Goal: Task Accomplishment & Management: Manage account settings

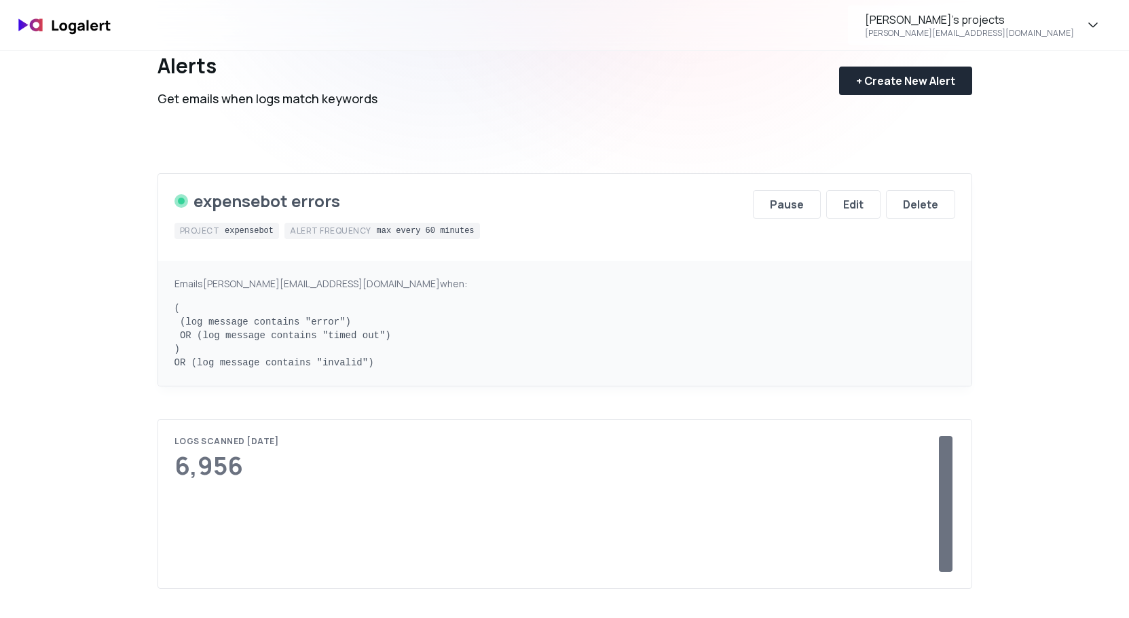
scroll to position [64, 0]
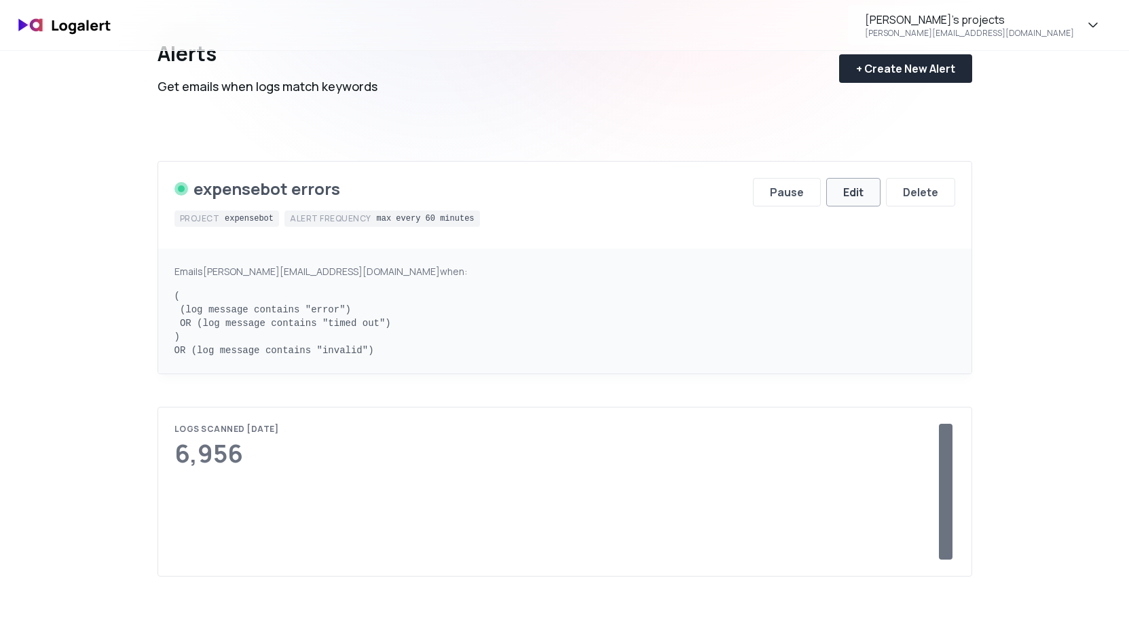
click at [858, 194] on div "Edit" at bounding box center [853, 192] width 20 height 16
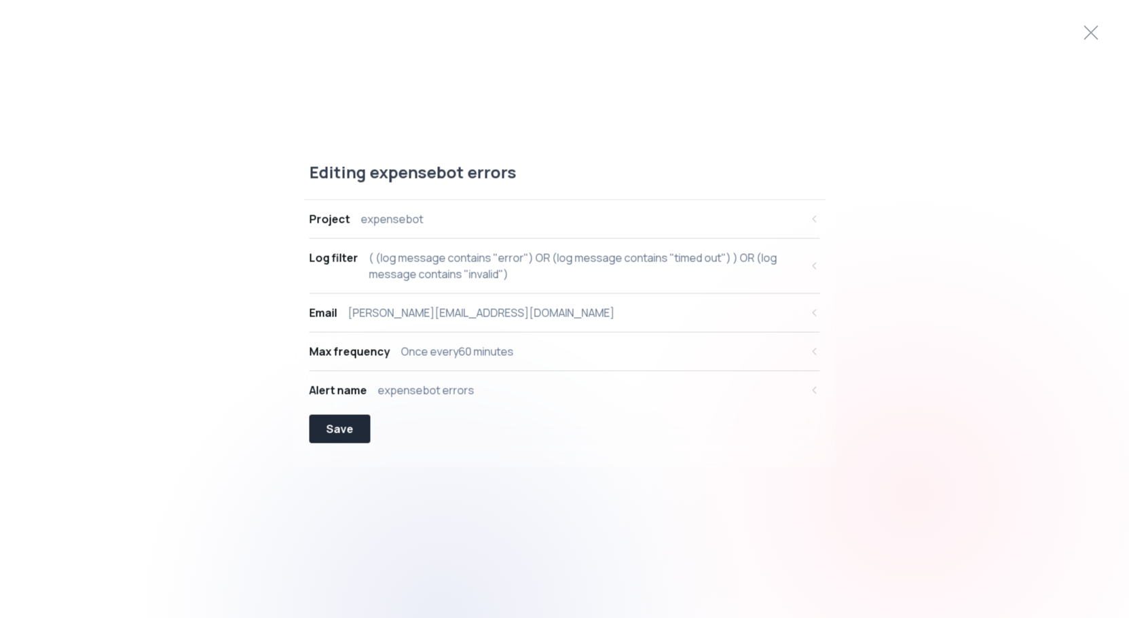
click at [453, 262] on div "( (log message contains "error") OR (log message contains "timed out") ) OR (lo…" at bounding box center [585, 266] width 432 height 33
select select "message"
select select "CONTAINS"
select select "OR"
select select "message"
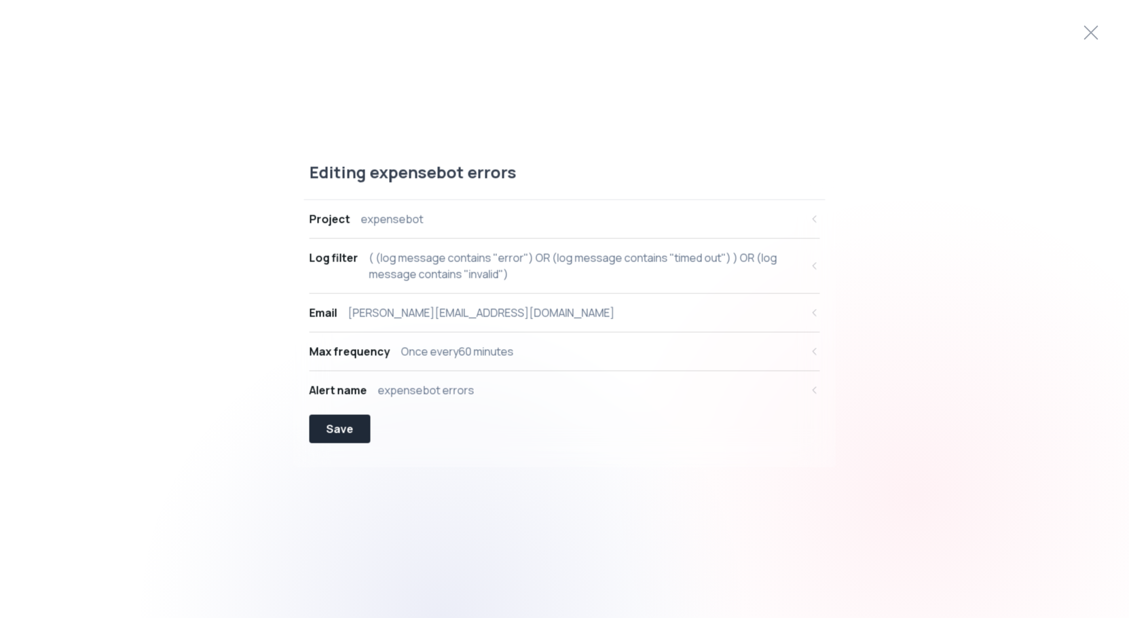
select select "CONTAINS"
select select "OR"
select select "message"
select select "CONTAINS"
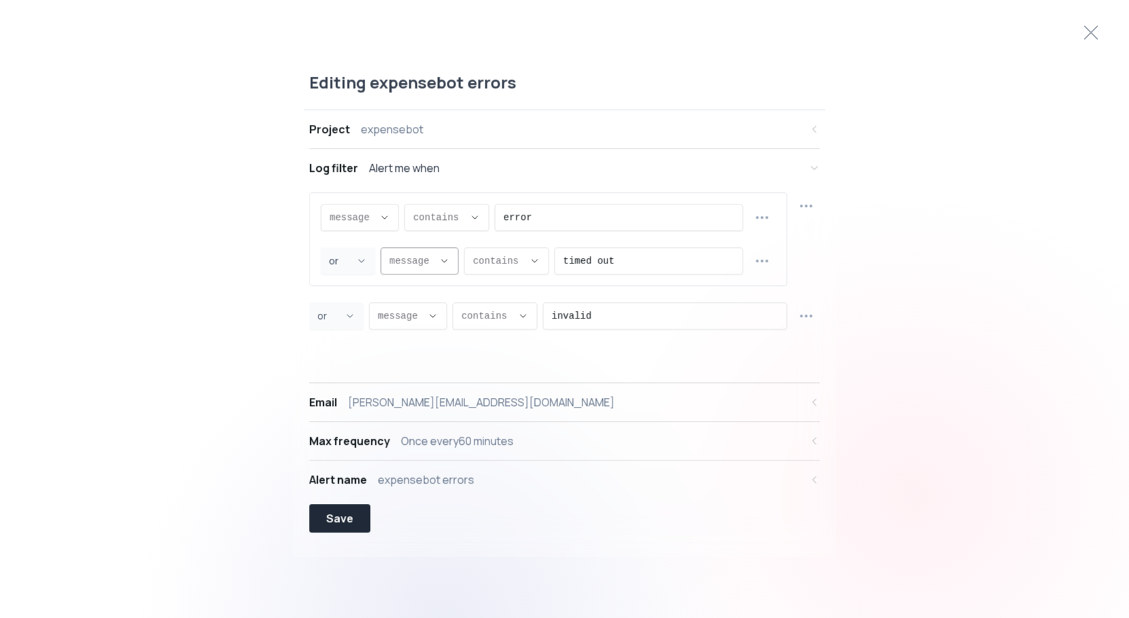
scroll to position [13, 0]
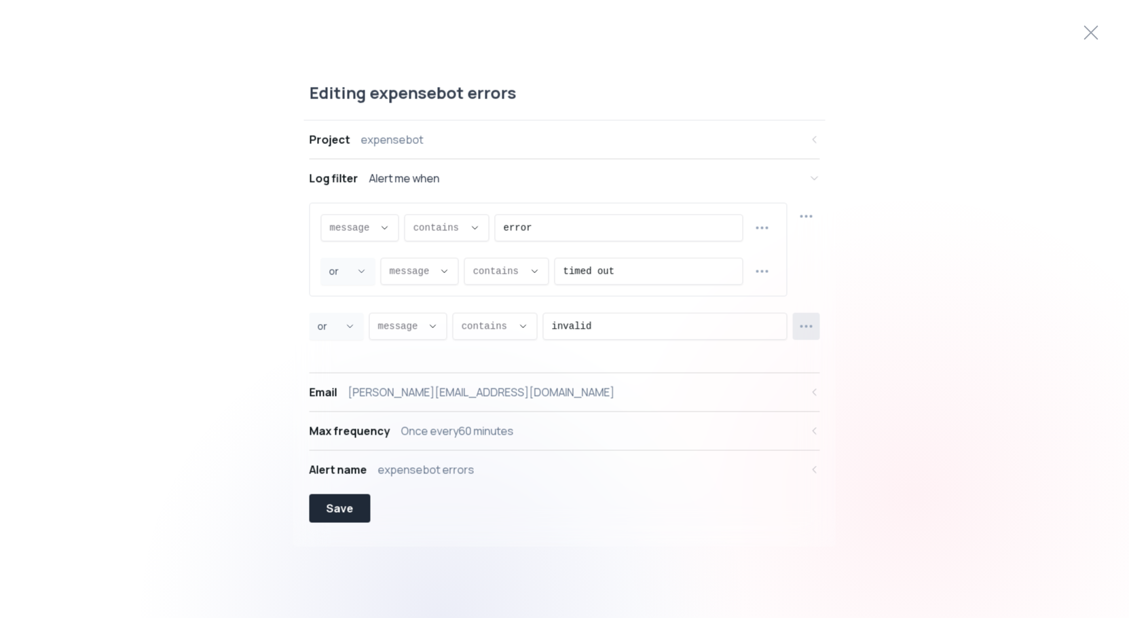
click at [811, 326] on circle "button" at bounding box center [811, 326] width 1 height 1
click at [797, 378] on span "Add new row" at bounding box center [814, 383] width 99 height 14
select select "OR"
select select "message"
select select "CONTAINS"
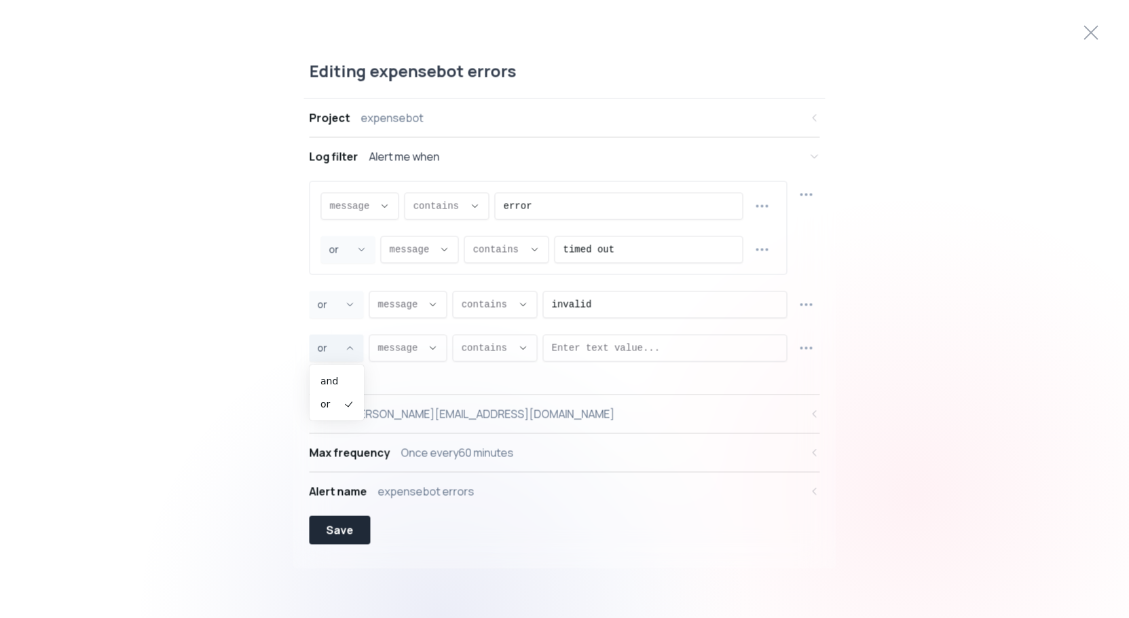
click at [341, 352] on button "or ," at bounding box center [337, 348] width 54 height 27
click at [337, 382] on span "and" at bounding box center [330, 381] width 19 height 14
type input "AND"
select select "AND"
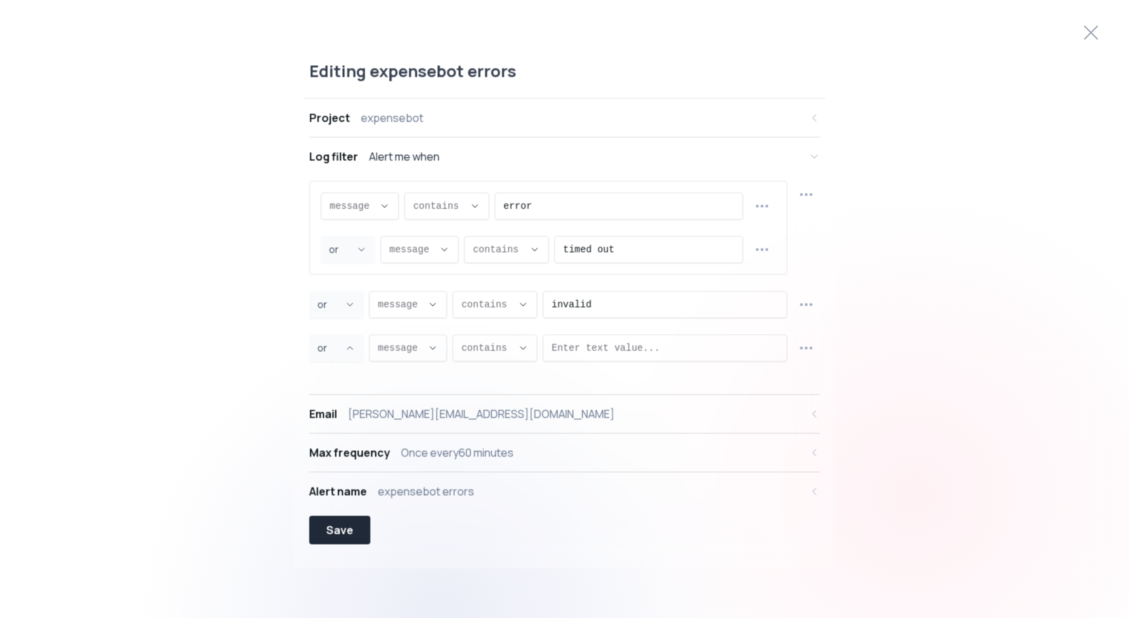
type input "AND"
select select "AND"
click at [350, 303] on icon "Joiner Select" at bounding box center [350, 304] width 11 height 11
click at [338, 361] on span "or" at bounding box center [330, 361] width 19 height 14
type input "OR"
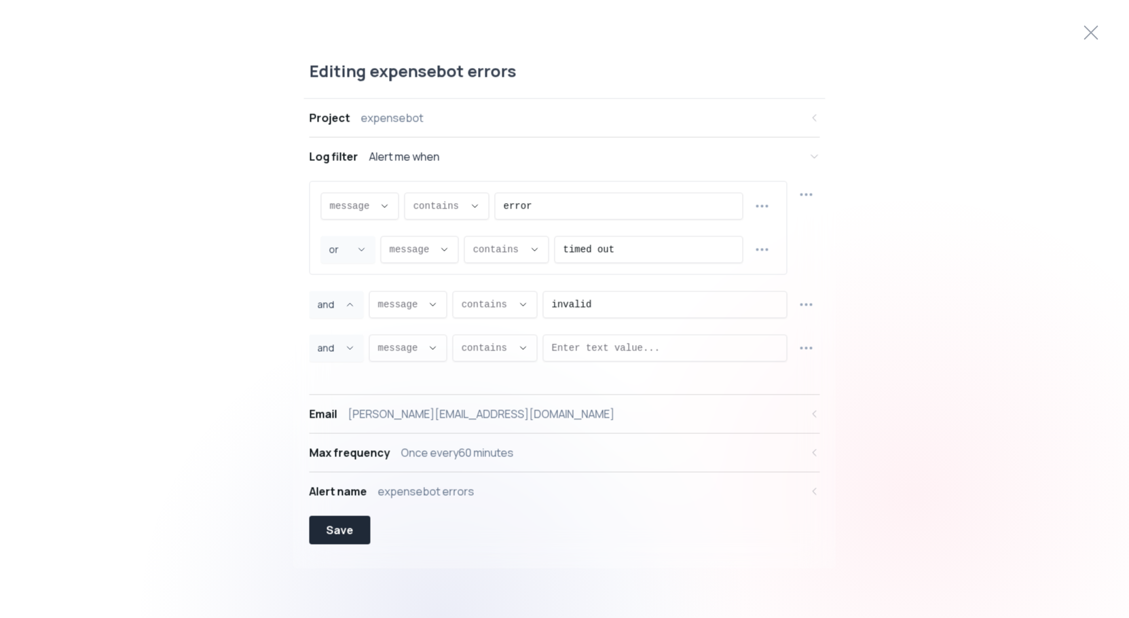
select select "OR"
type input "OR"
select select "OR"
click at [508, 351] on span "contains ," at bounding box center [487, 349] width 51 height 14
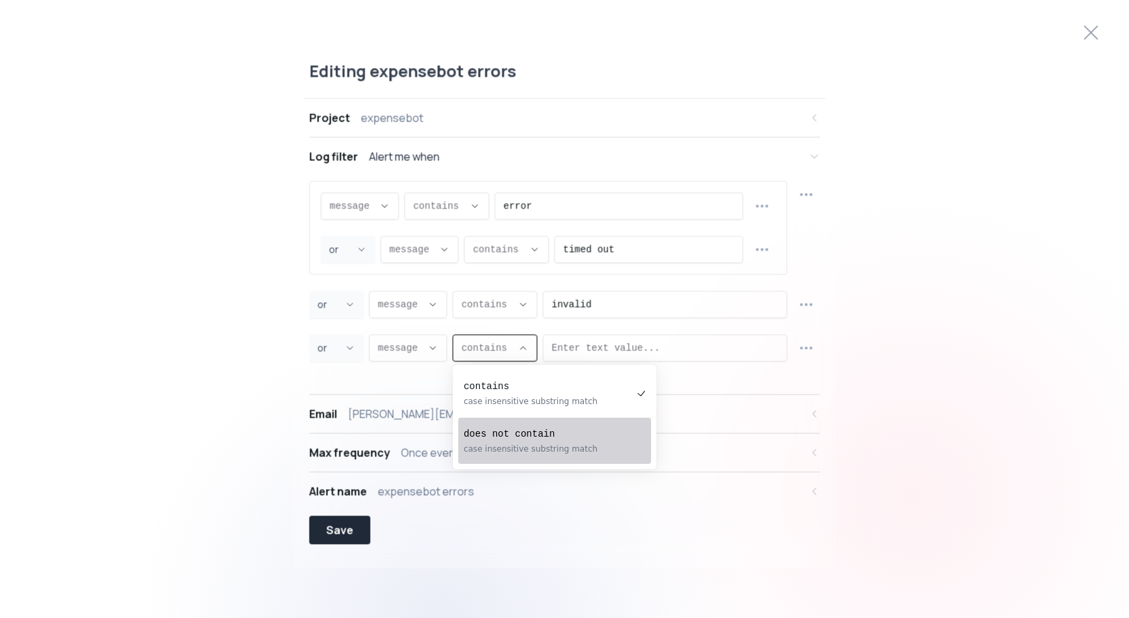
click at [519, 432] on pre "does not contain" at bounding box center [548, 434] width 168 height 14
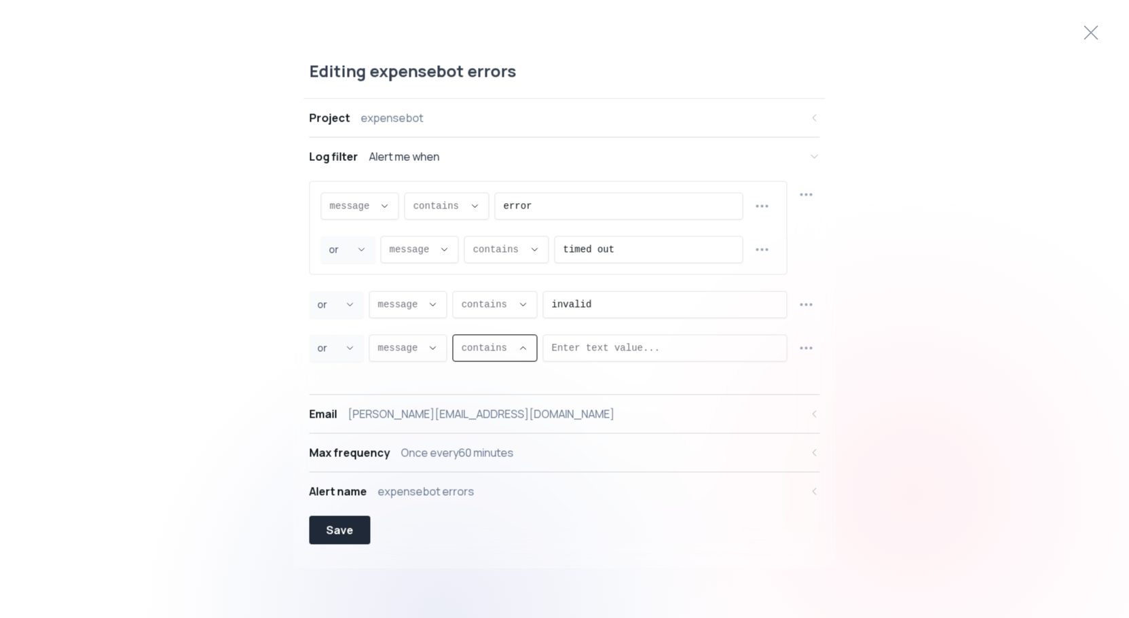
type input "NOT_CONTAINS"
select select "NOT_CONTAINS"
click at [628, 341] on input "Enter text value..." at bounding box center [678, 348] width 201 height 26
paste input ""error": null,"
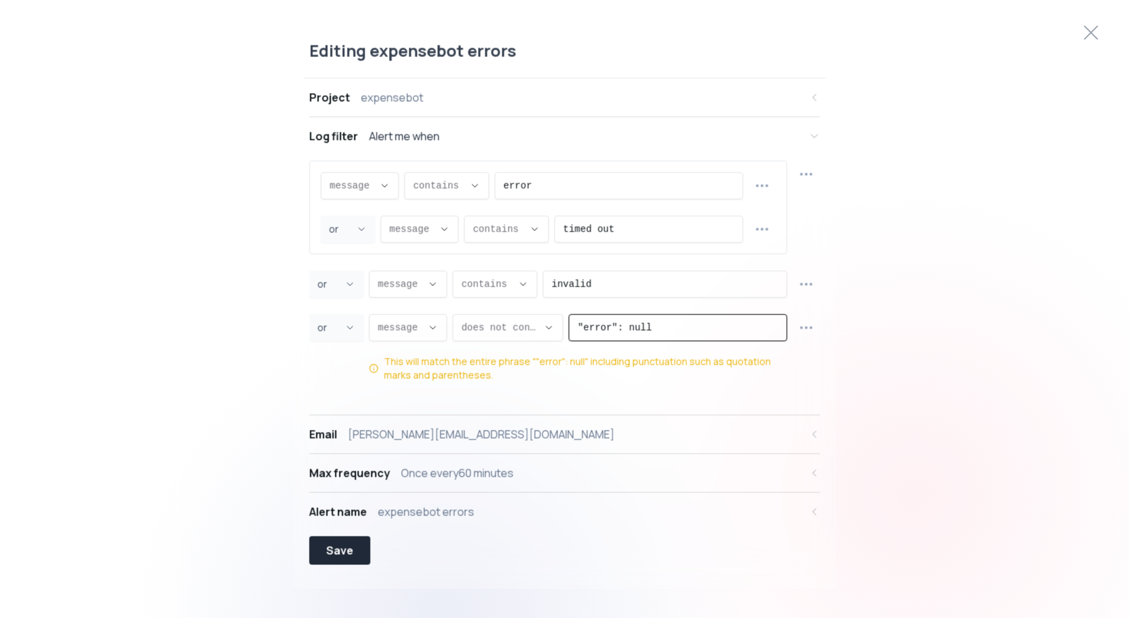
click at [579, 328] on input ""error": null" at bounding box center [678, 328] width 201 height 26
click at [661, 330] on input "("error": null" at bounding box center [678, 328] width 201 height 26
click at [581, 328] on input "("error": null" at bounding box center [678, 328] width 201 height 26
type input ""error": null"
click at [341, 551] on div "Save" at bounding box center [340, 551] width 27 height 16
